Goal: Contribute content

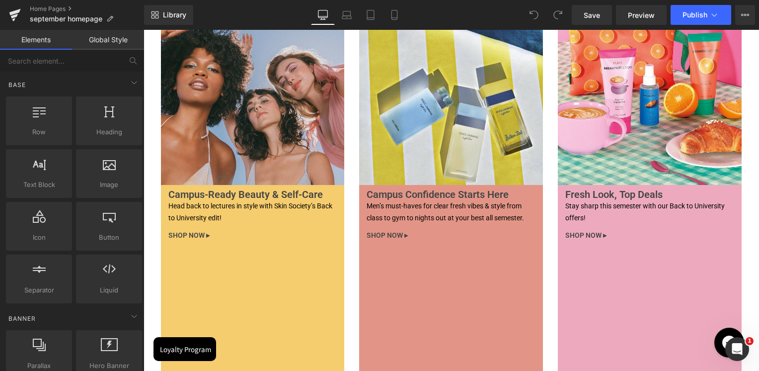
scroll to position [2634, 0]
click at [257, 131] on img at bounding box center [253, 92] width 184 height 184
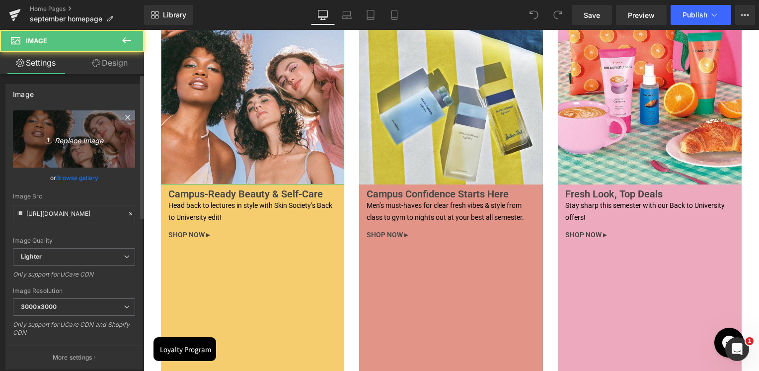
click at [46, 126] on link "Replace Image" at bounding box center [74, 138] width 122 height 57
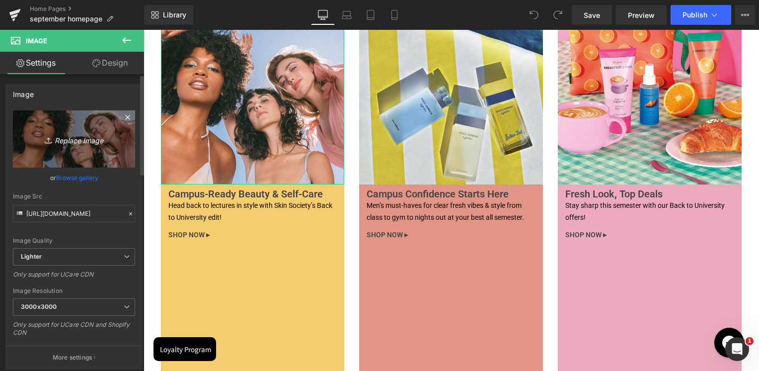
type input "C:\fakepath\Artboard 1.jpg"
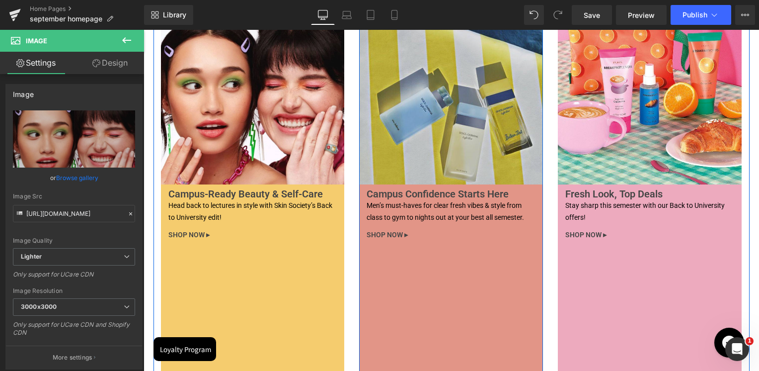
click at [459, 152] on img at bounding box center [451, 92] width 184 height 184
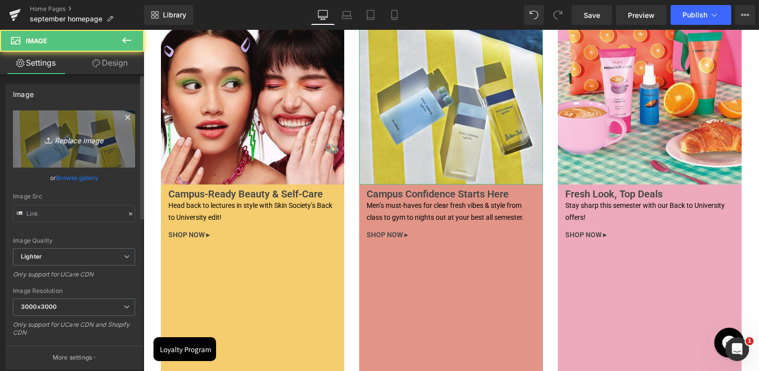
click at [82, 125] on link "Replace Image" at bounding box center [74, 138] width 122 height 57
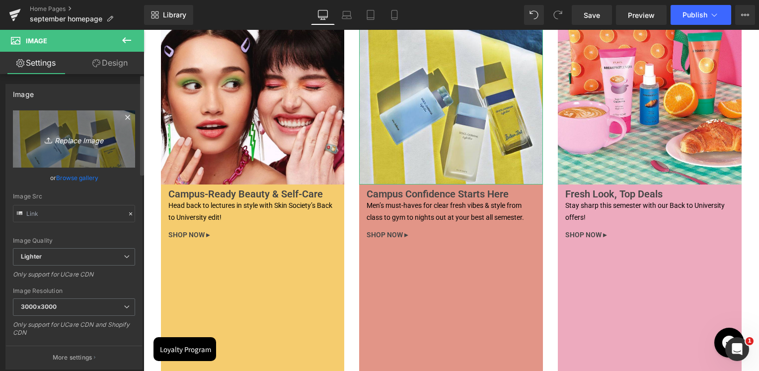
type input "C:\fakepath\Artboard 2.jpg"
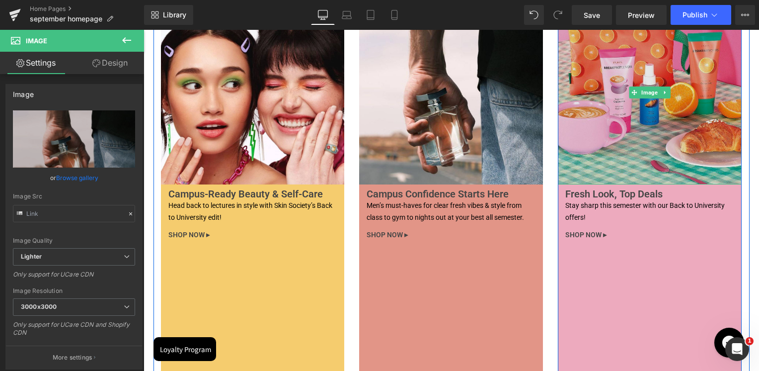
click at [612, 137] on img at bounding box center [650, 92] width 184 height 184
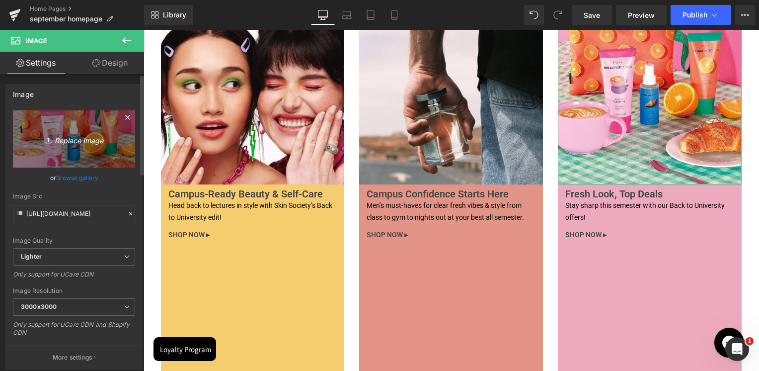
click at [82, 142] on icon "Replace Image" at bounding box center [74, 139] width 80 height 12
type input "C:\fakepath\Artboard 3.jpg"
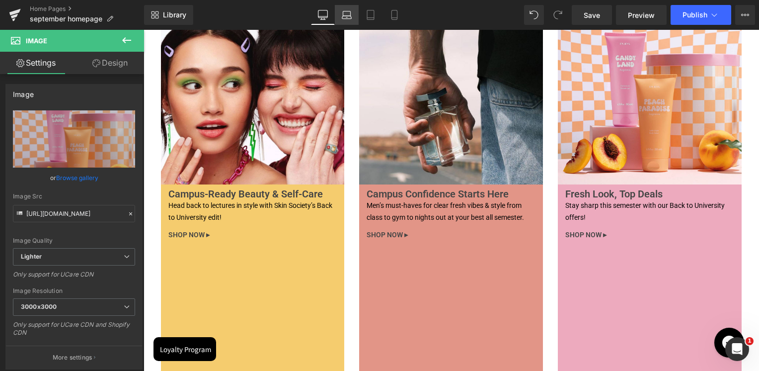
click at [343, 14] on icon at bounding box center [347, 15] width 10 height 10
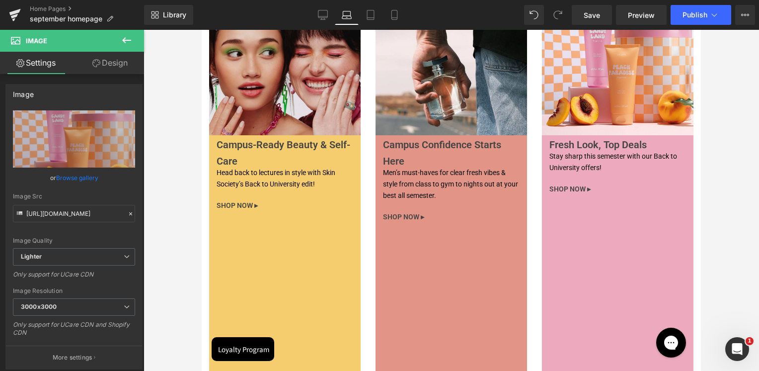
scroll to position [2087, 0]
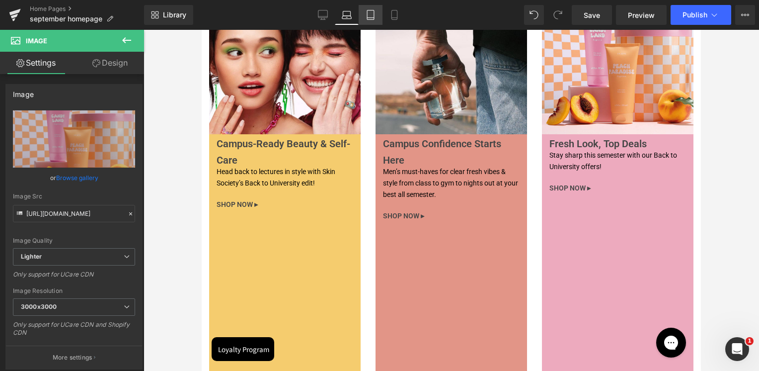
click at [380, 15] on link "Tablet" at bounding box center [371, 15] width 24 height 20
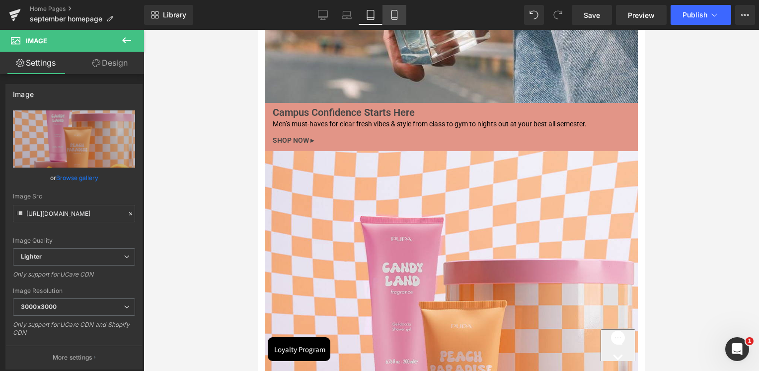
click at [400, 23] on link "Mobile" at bounding box center [395, 15] width 24 height 20
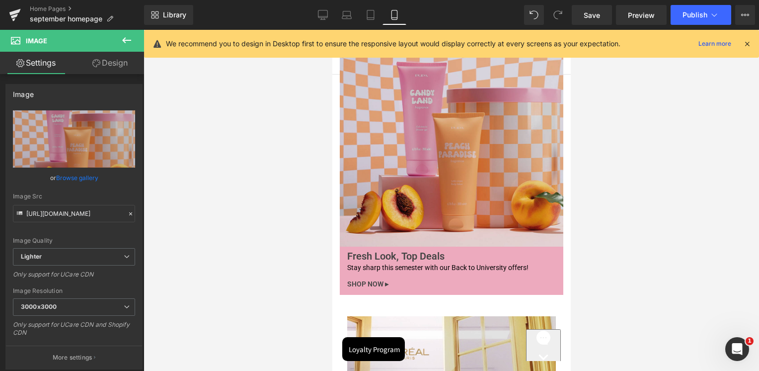
scroll to position [2526, 0]
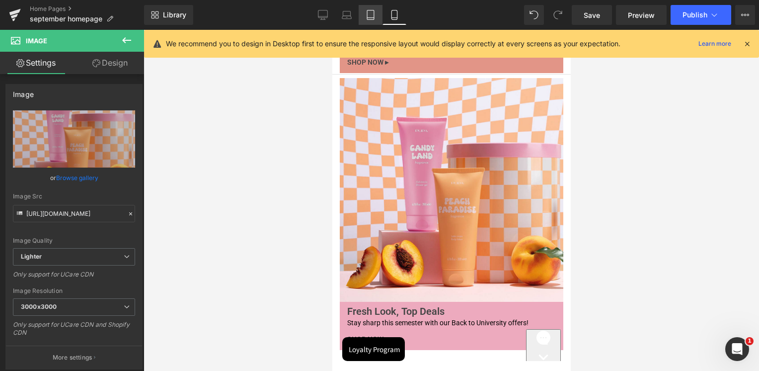
click at [361, 7] on link "Tablet" at bounding box center [371, 15] width 24 height 20
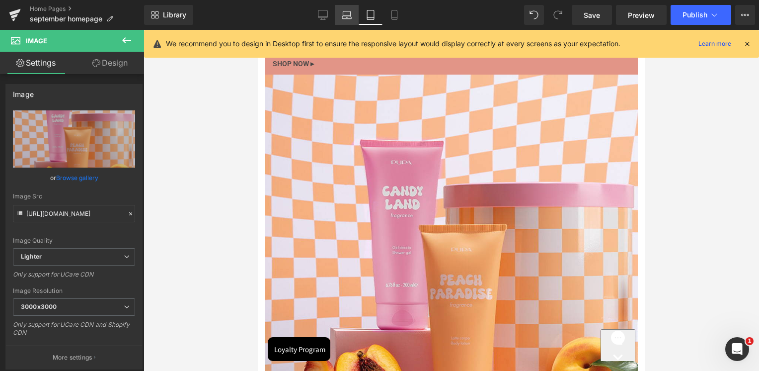
click at [348, 15] on icon at bounding box center [347, 15] width 10 height 10
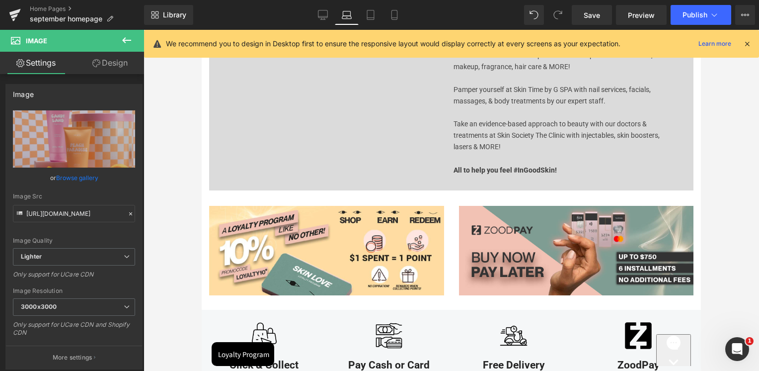
scroll to position [1935, 0]
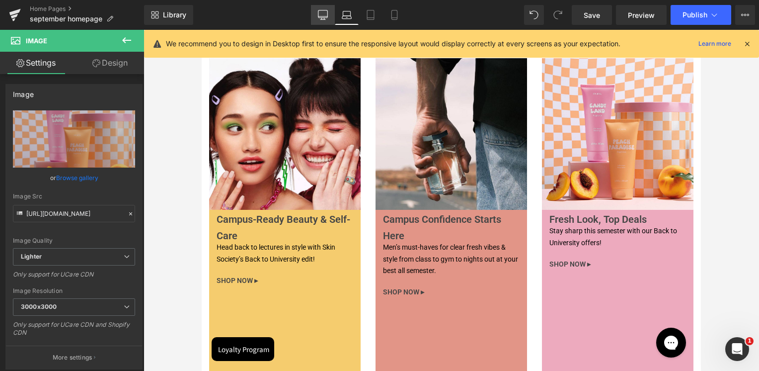
click at [324, 18] on icon at bounding box center [323, 15] width 10 height 10
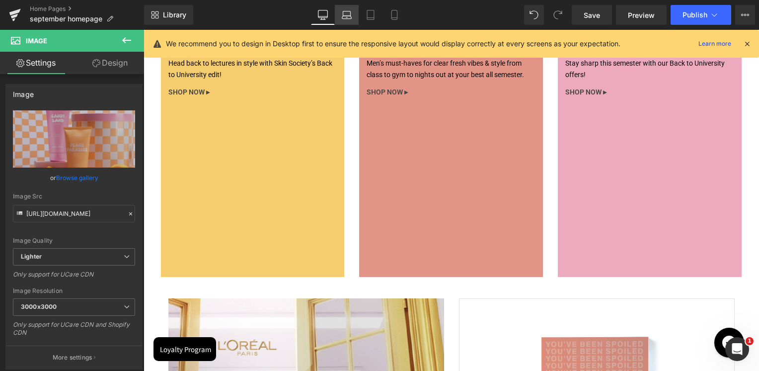
click at [350, 18] on icon at bounding box center [346, 17] width 9 height 3
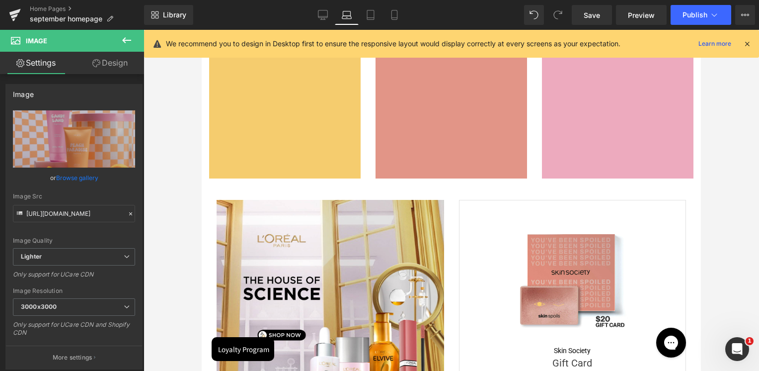
scroll to position [2230, 0]
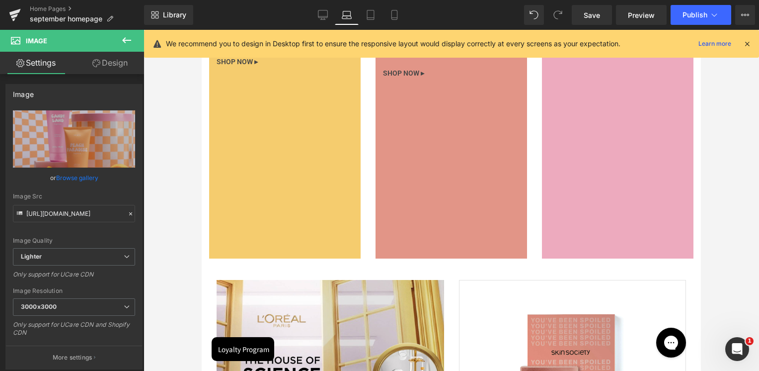
click at [299, 164] on div "Image Campus-Ready Beauty & Self-Care Heading Head back to lectures in style wi…" at bounding box center [285, 49] width 152 height 418
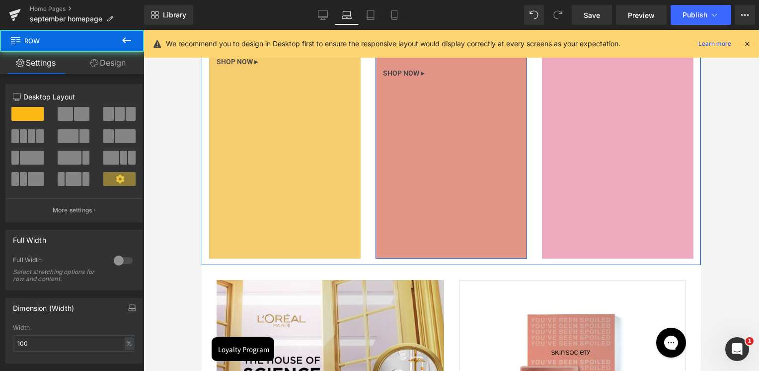
click at [478, 192] on div "Image Campus Confidence Starts Here Heading Men’s must-haves for clear fresh vi…" at bounding box center [452, 49] width 152 height 418
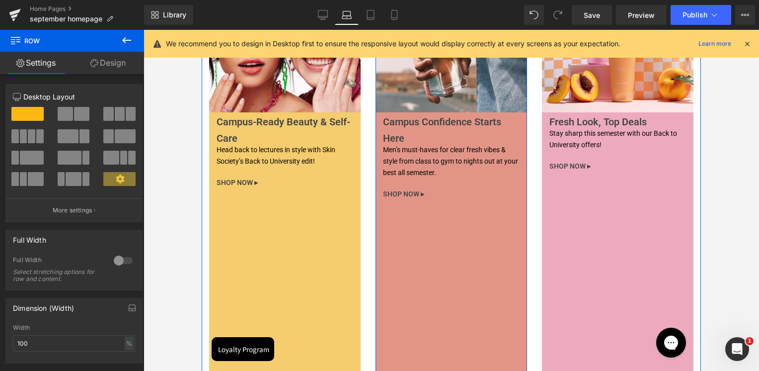
scroll to position [1981, 0]
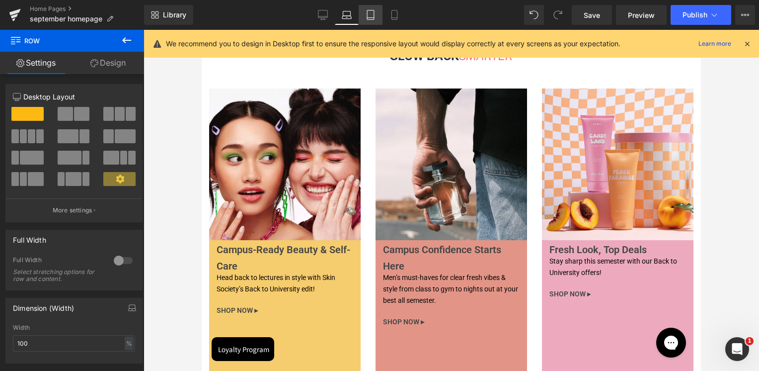
click at [378, 12] on link "Tablet" at bounding box center [371, 15] width 24 height 20
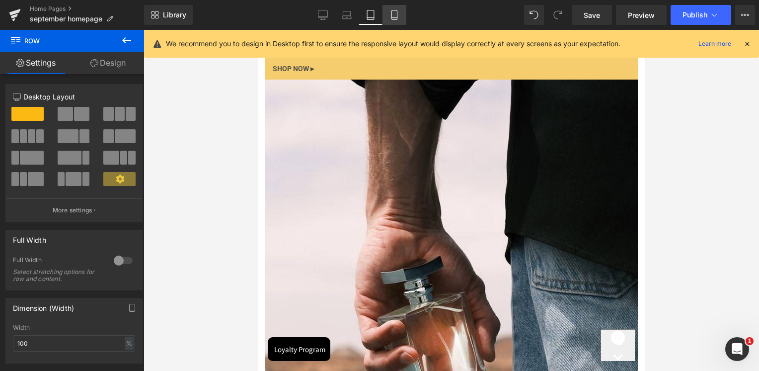
click at [400, 12] on link "Mobile" at bounding box center [395, 15] width 24 height 20
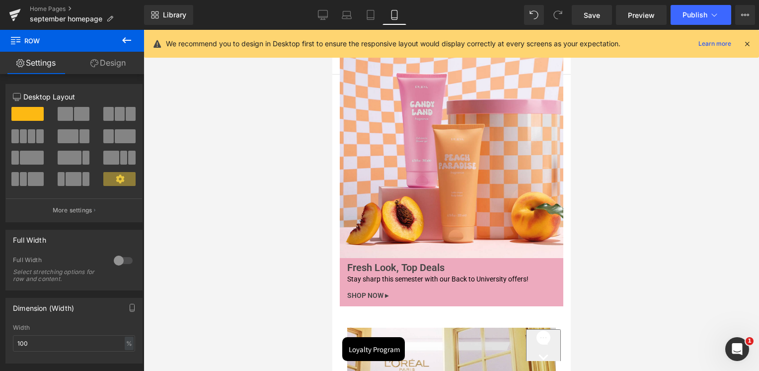
scroll to position [2706, 0]
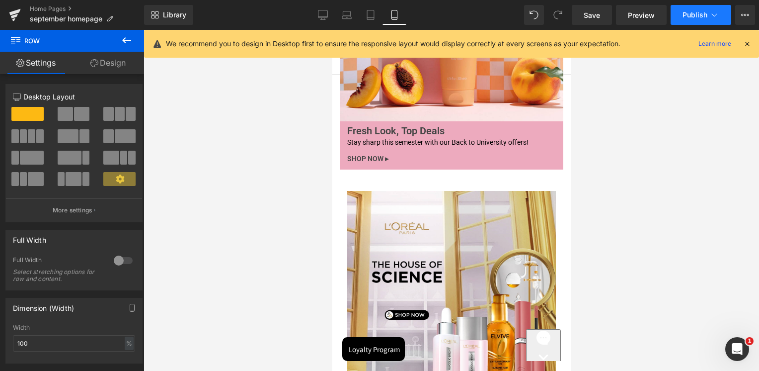
click at [712, 13] on icon at bounding box center [714, 14] width 5 height 3
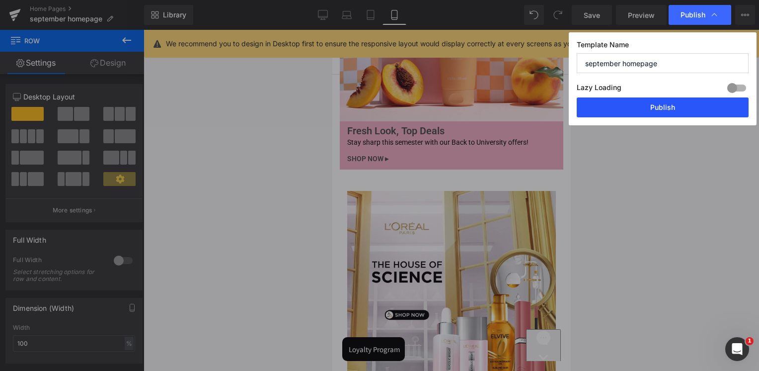
click at [646, 106] on button "Publish" at bounding box center [663, 107] width 172 height 20
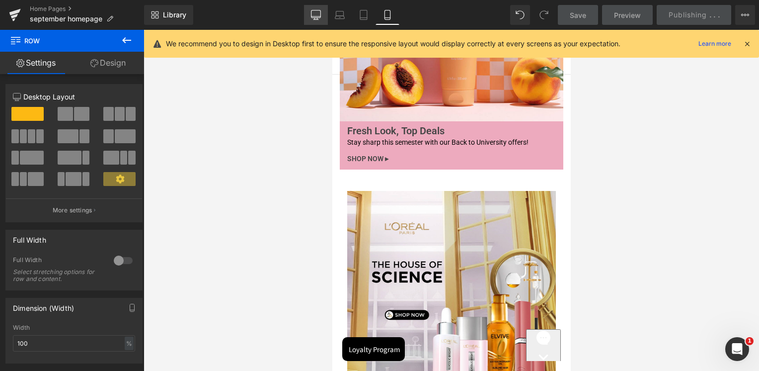
click at [318, 17] on icon at bounding box center [316, 15] width 10 height 10
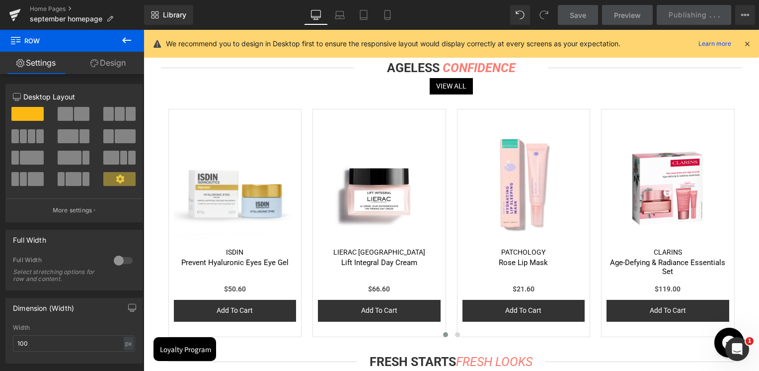
scroll to position [1415, 0]
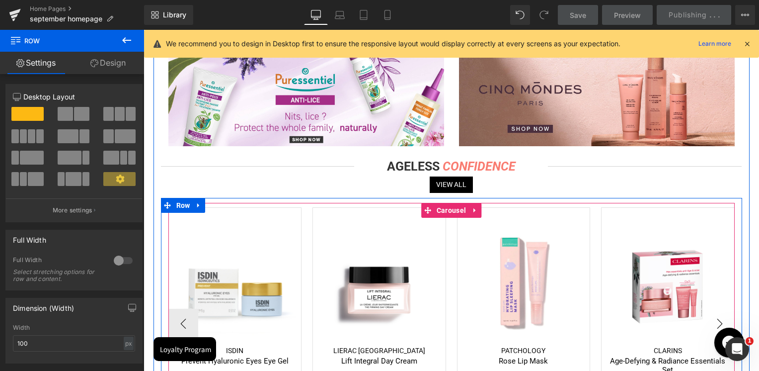
click at [716, 318] on button "›" at bounding box center [720, 324] width 30 height 30
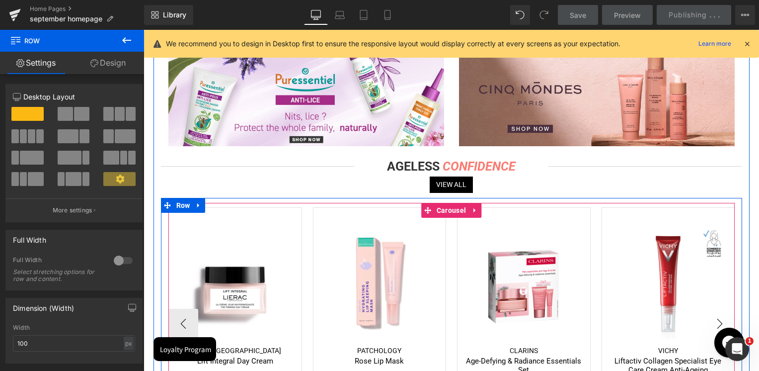
click at [716, 318] on button "›" at bounding box center [720, 324] width 30 height 30
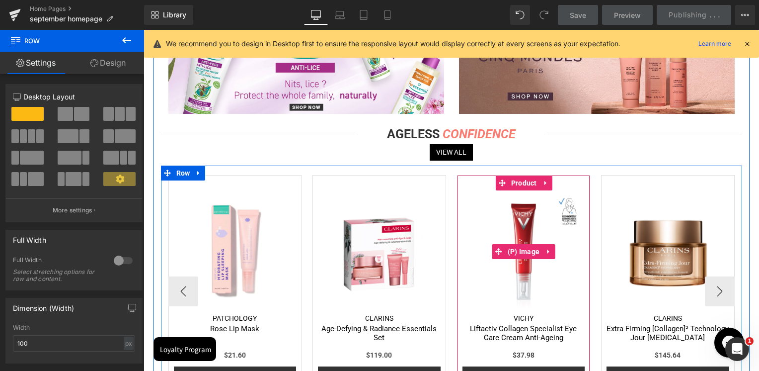
scroll to position [1465, 0]
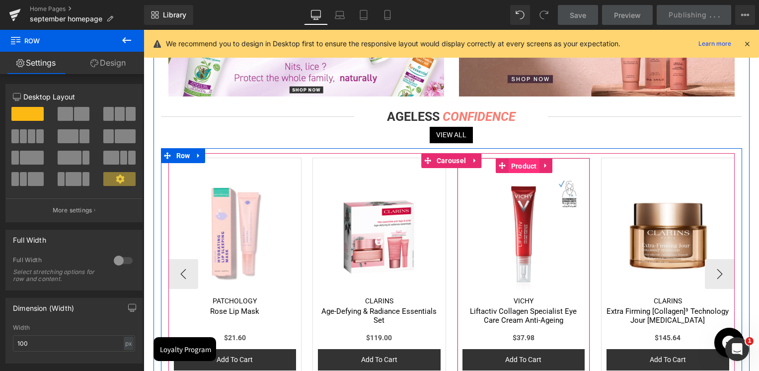
click at [526, 165] on span "Product" at bounding box center [524, 166] width 31 height 15
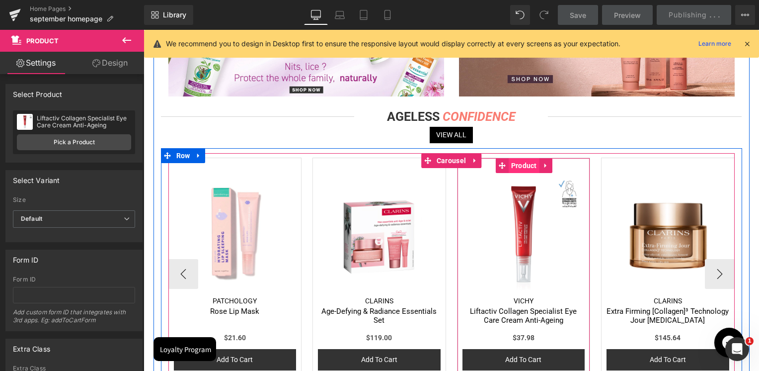
click at [527, 163] on span "Product" at bounding box center [524, 165] width 31 height 15
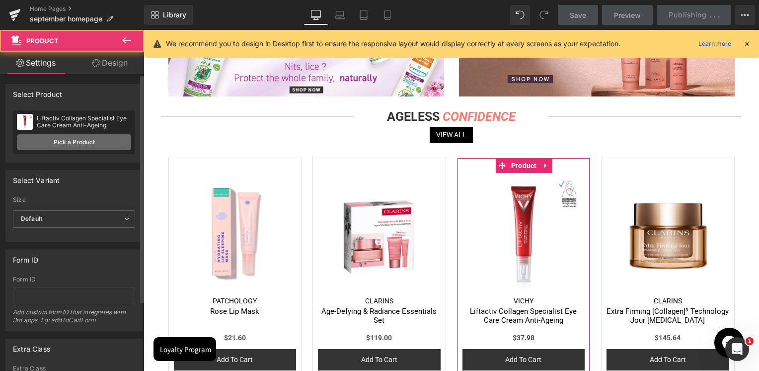
click at [84, 140] on link "Pick a Product" at bounding box center [74, 142] width 114 height 16
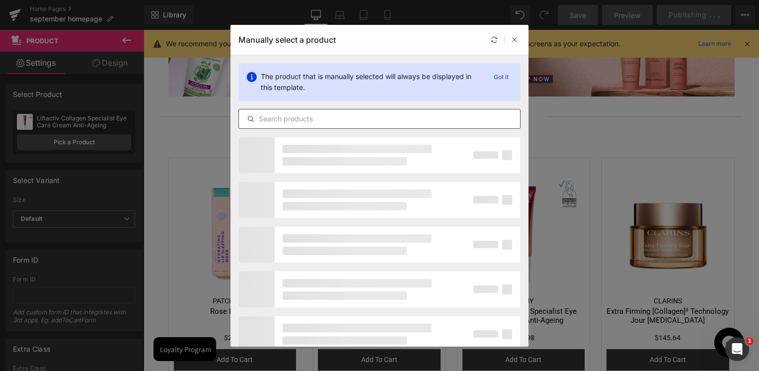
click at [374, 122] on input "text" at bounding box center [379, 119] width 281 height 12
paste input "Renergie Serum Gift Set"
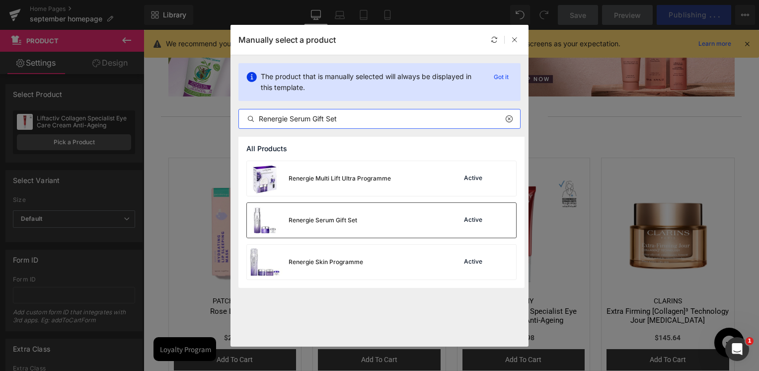
type input "Renergie Serum Gift Set"
click at [362, 221] on div "Renergie Serum Gift Set Active" at bounding box center [381, 220] width 269 height 35
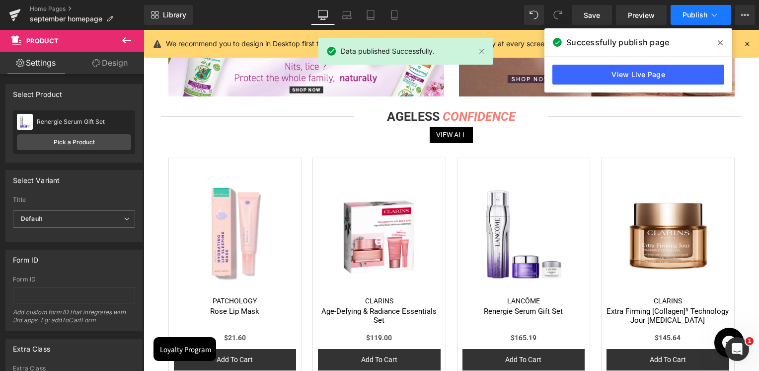
click at [695, 13] on span "Publish" at bounding box center [695, 15] width 25 height 8
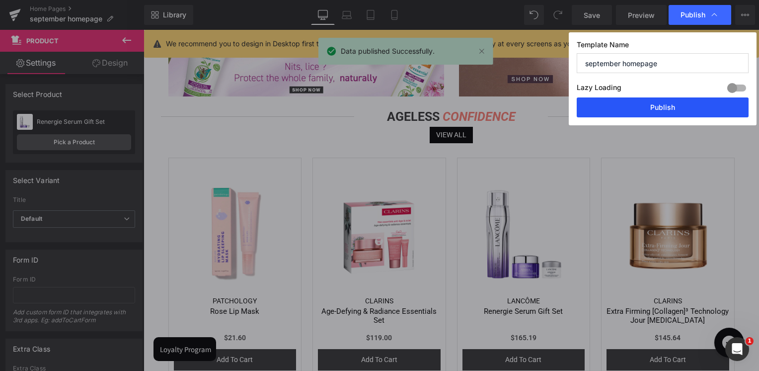
click at [654, 108] on button "Publish" at bounding box center [663, 107] width 172 height 20
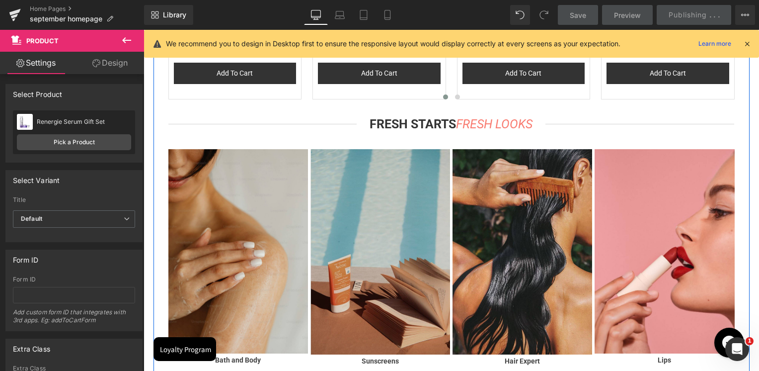
scroll to position [1813, 0]
